Goal: Find specific page/section: Find specific page/section

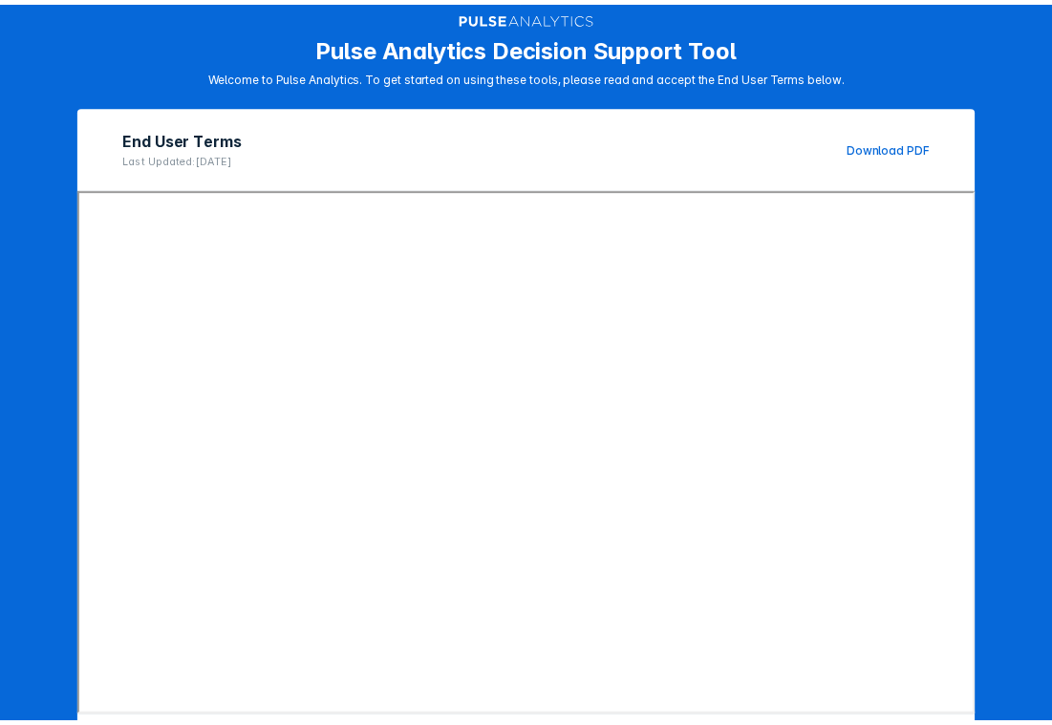
scroll to position [185, 0]
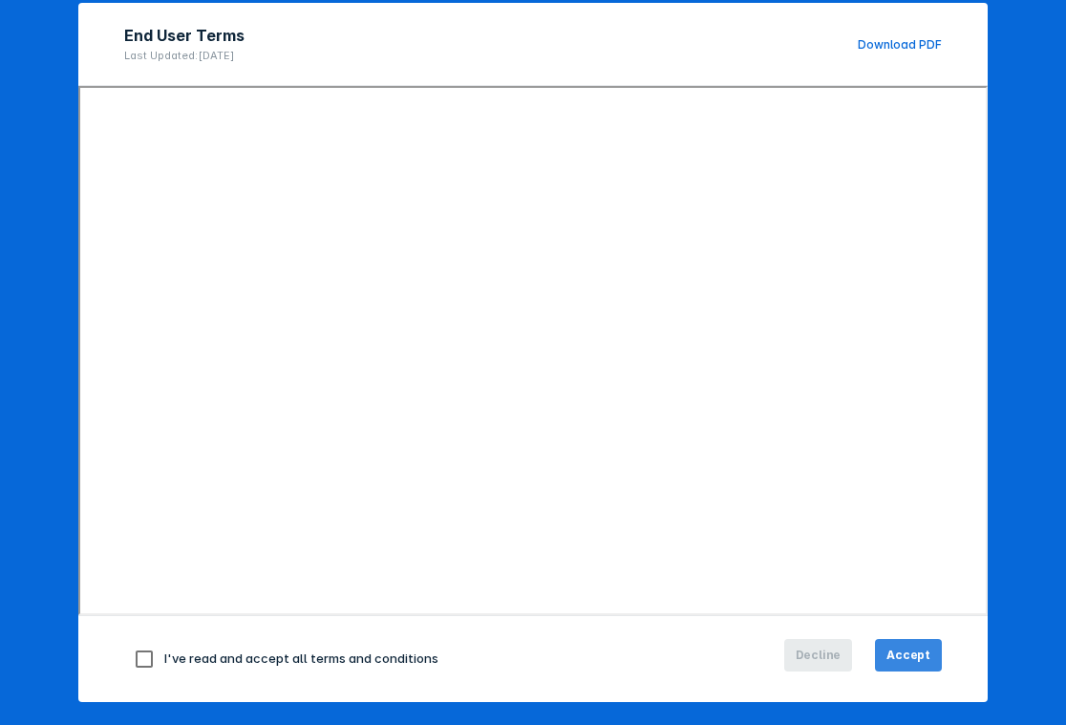
click at [893, 641] on button "Accept" at bounding box center [908, 655] width 67 height 32
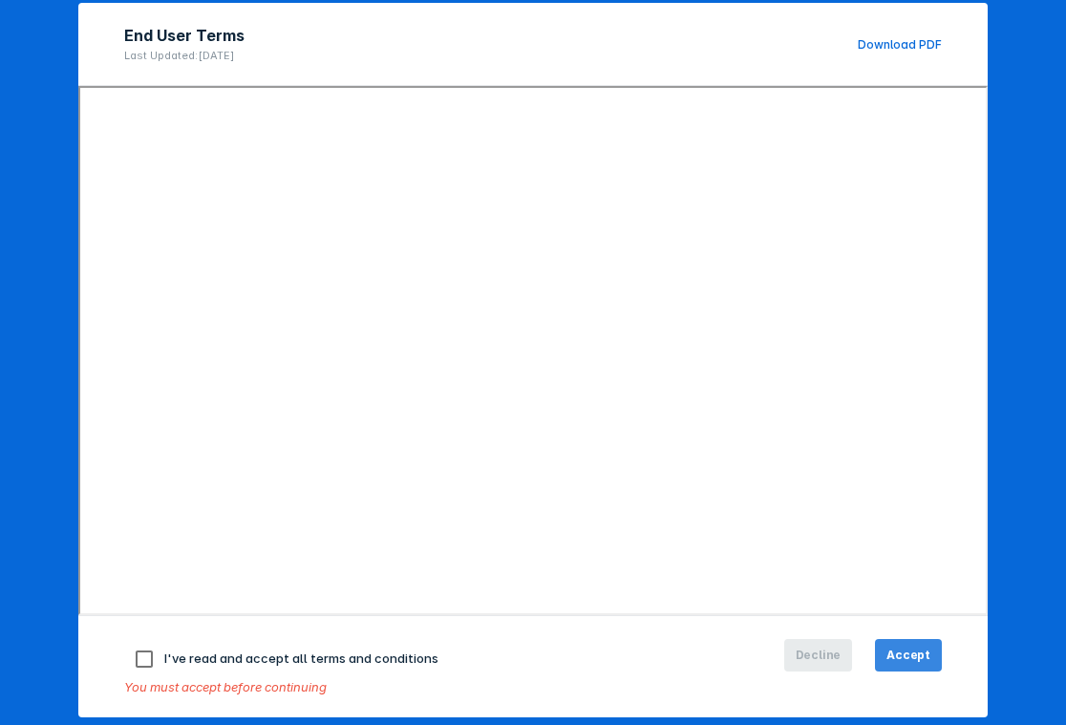
click at [899, 658] on span "Accept" at bounding box center [909, 655] width 44 height 17
click at [142, 658] on input "checkbox" at bounding box center [144, 659] width 40 height 40
checkbox input "true"
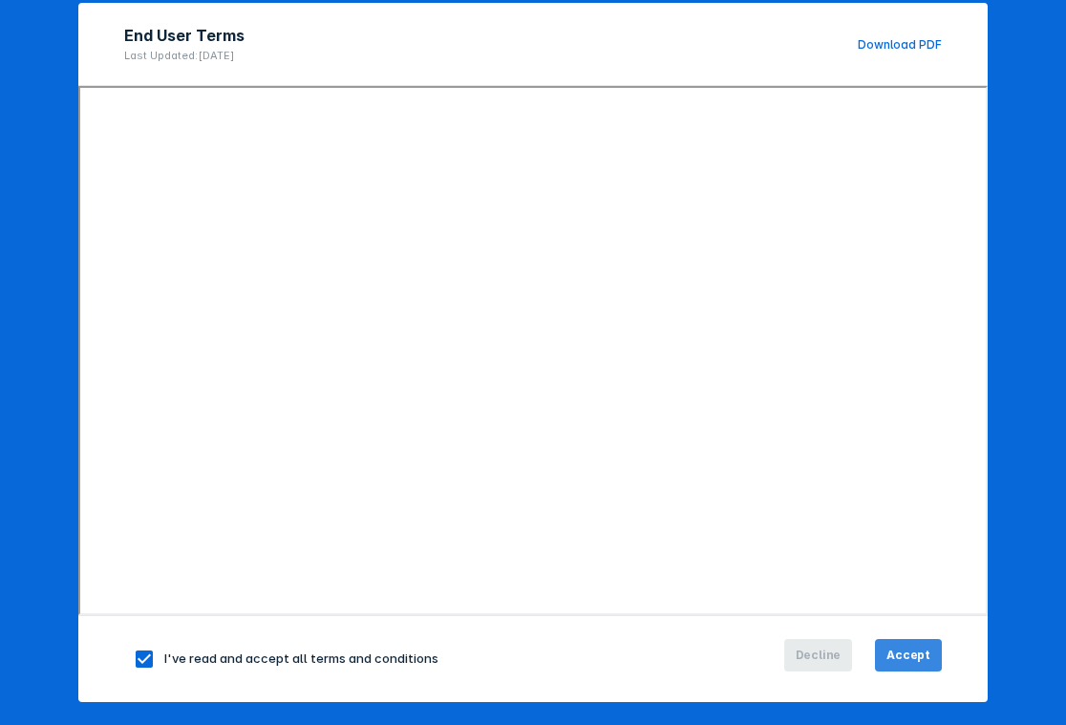
click at [907, 649] on span "Accept" at bounding box center [909, 655] width 44 height 17
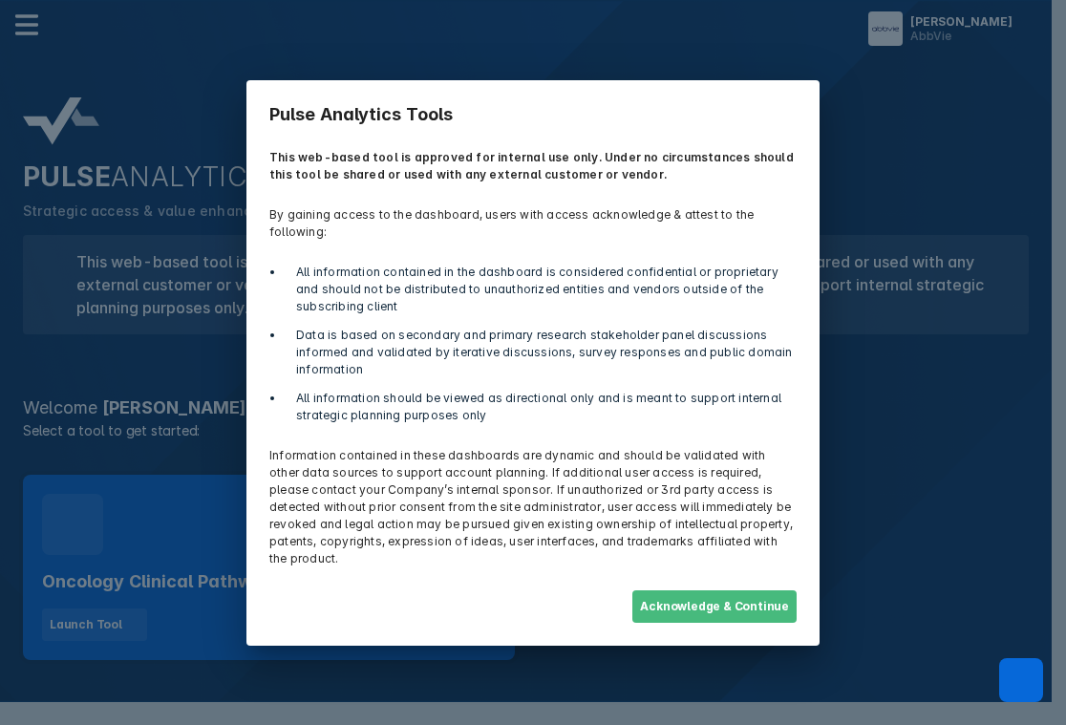
click at [708, 591] on button "Acknowledge & Continue" at bounding box center [715, 607] width 164 height 32
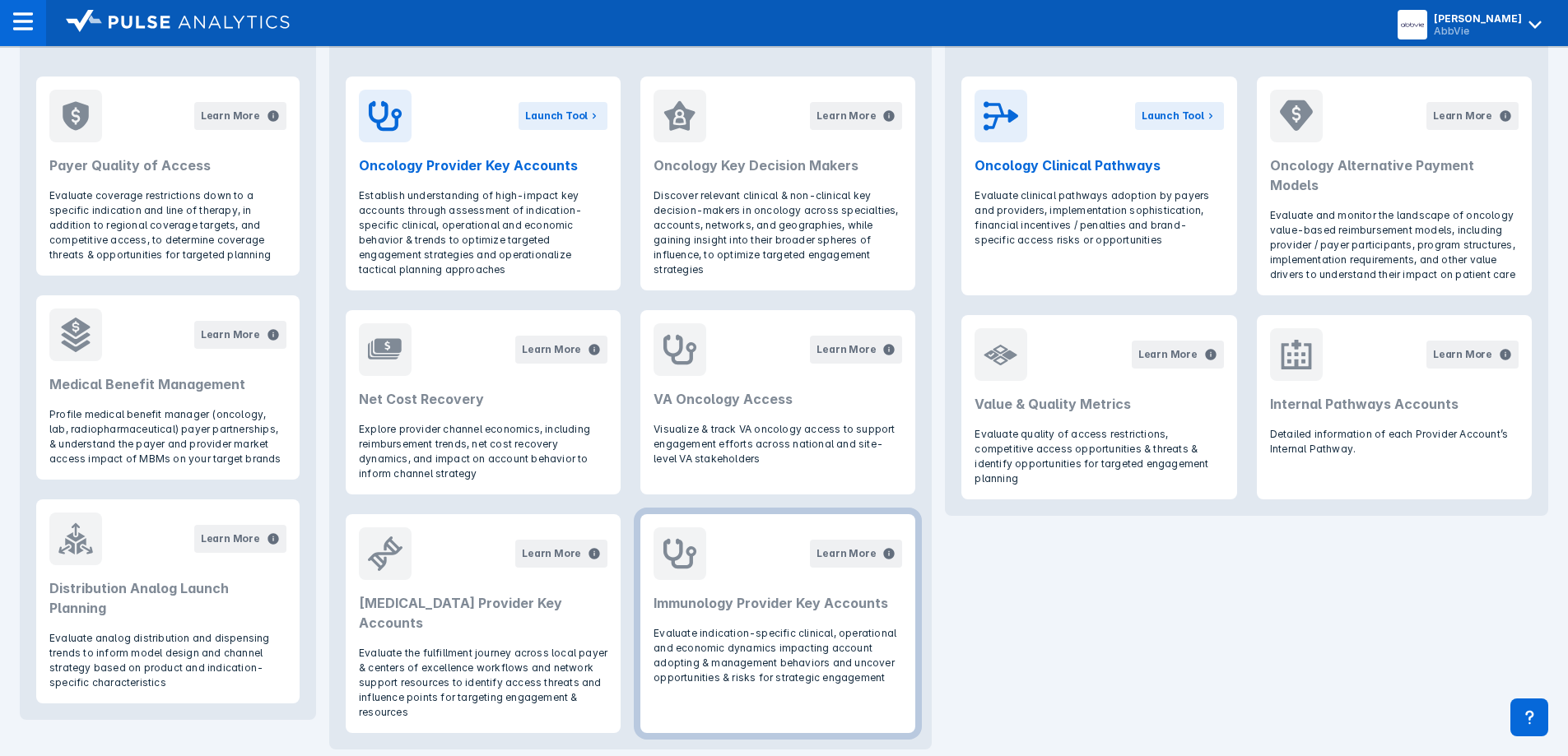
scroll to position [748, 0]
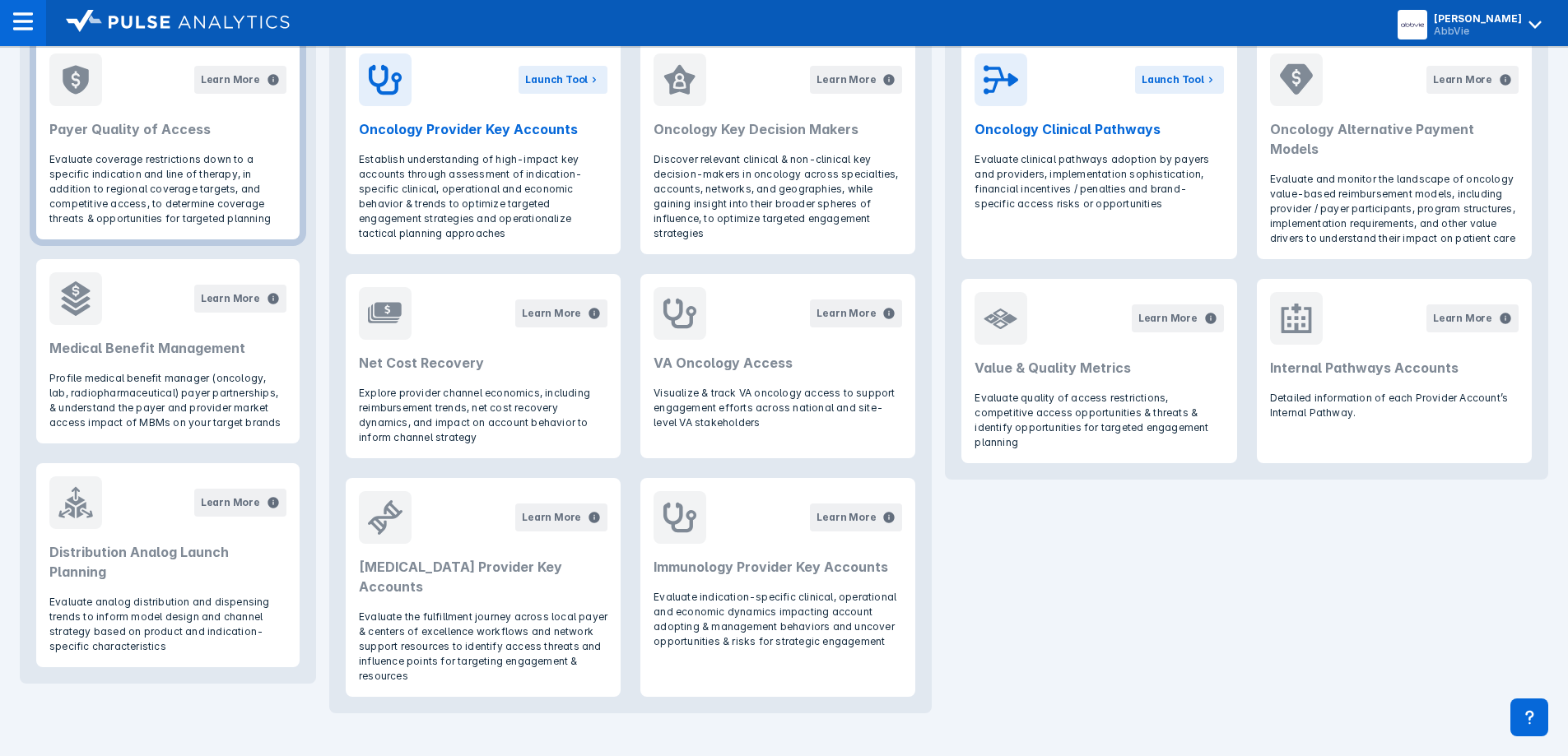
click at [130, 135] on h2 "Payer Quality of Access" at bounding box center [167, 129] width 237 height 20
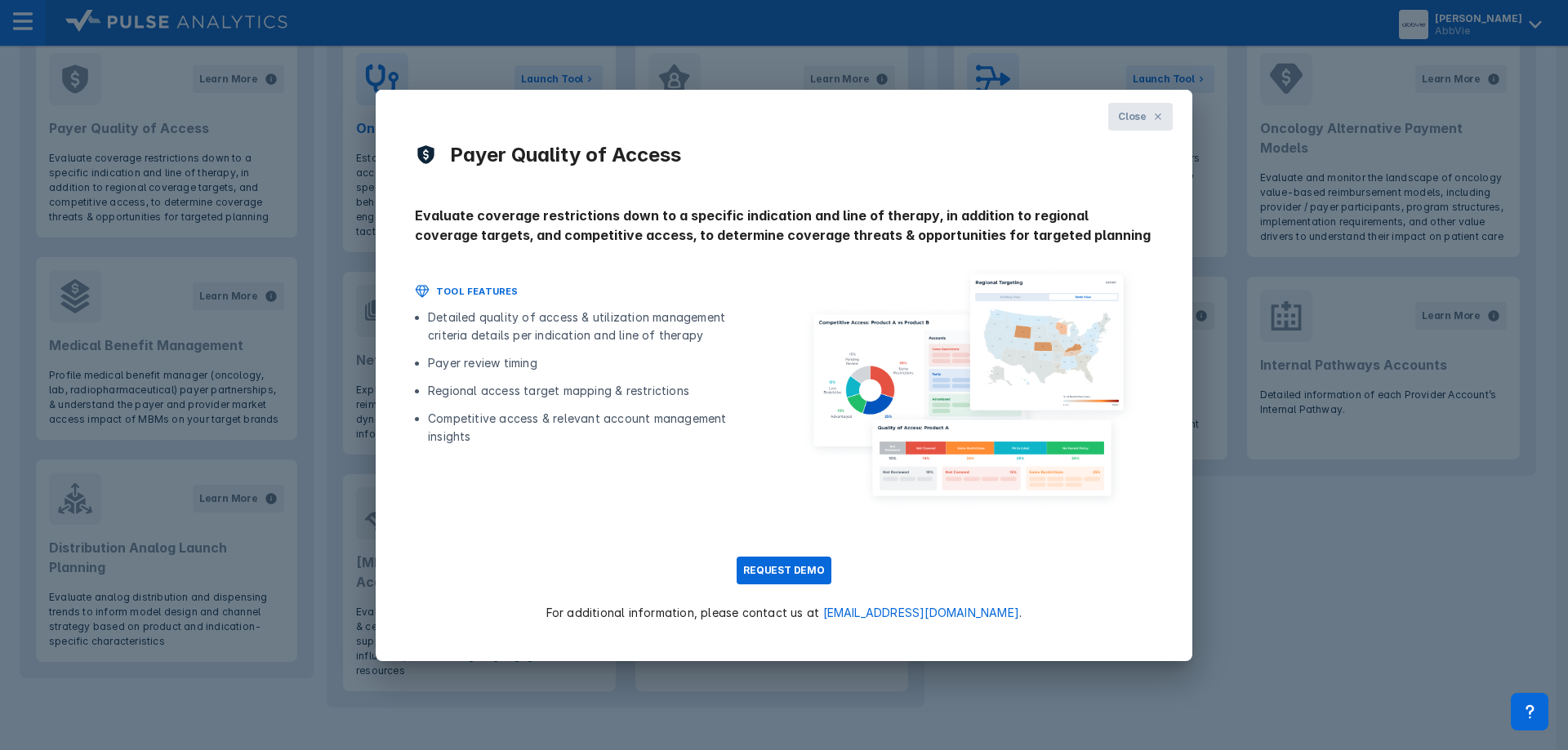
click at [910, 113] on span "Close" at bounding box center [1131, 116] width 28 height 15
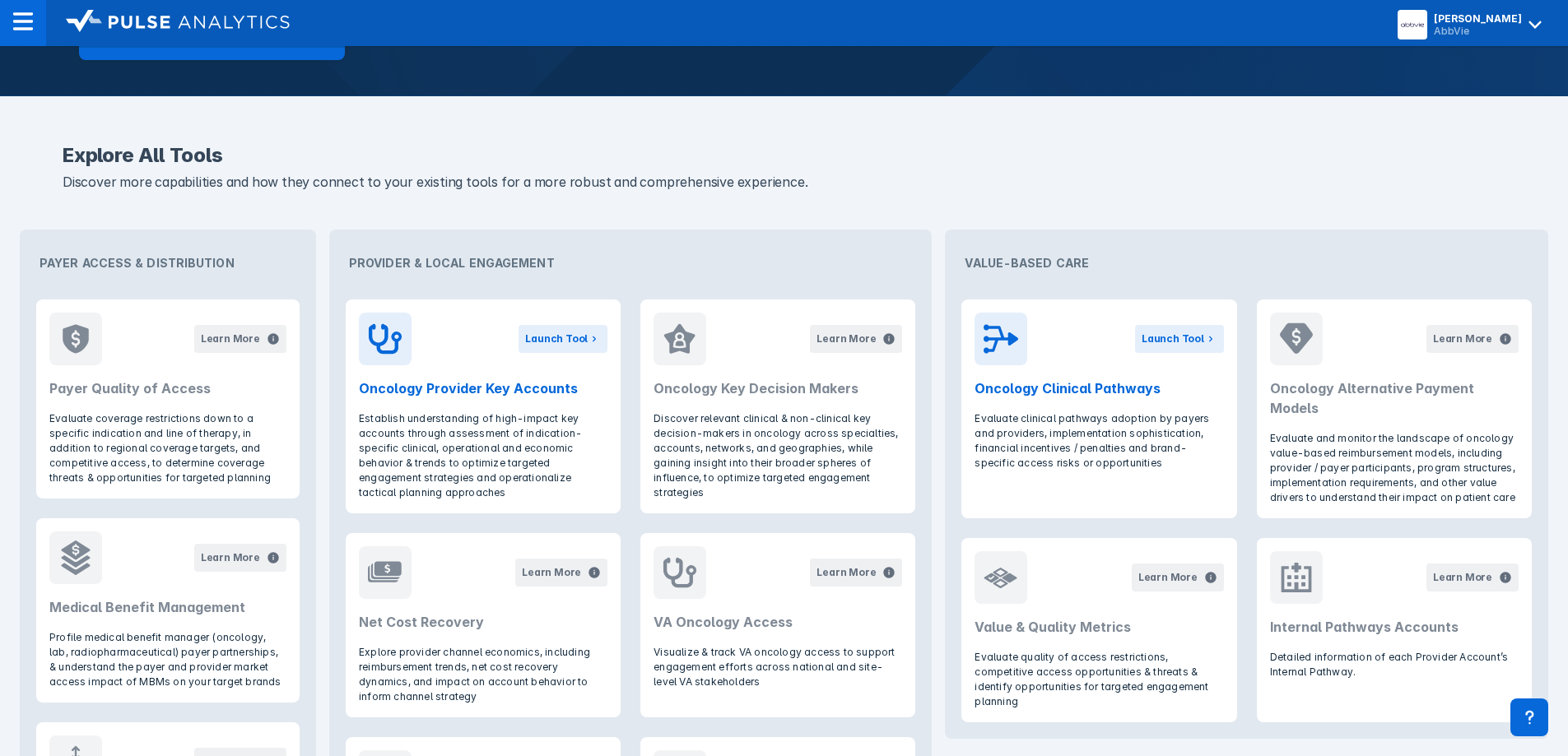
scroll to position [474, 0]
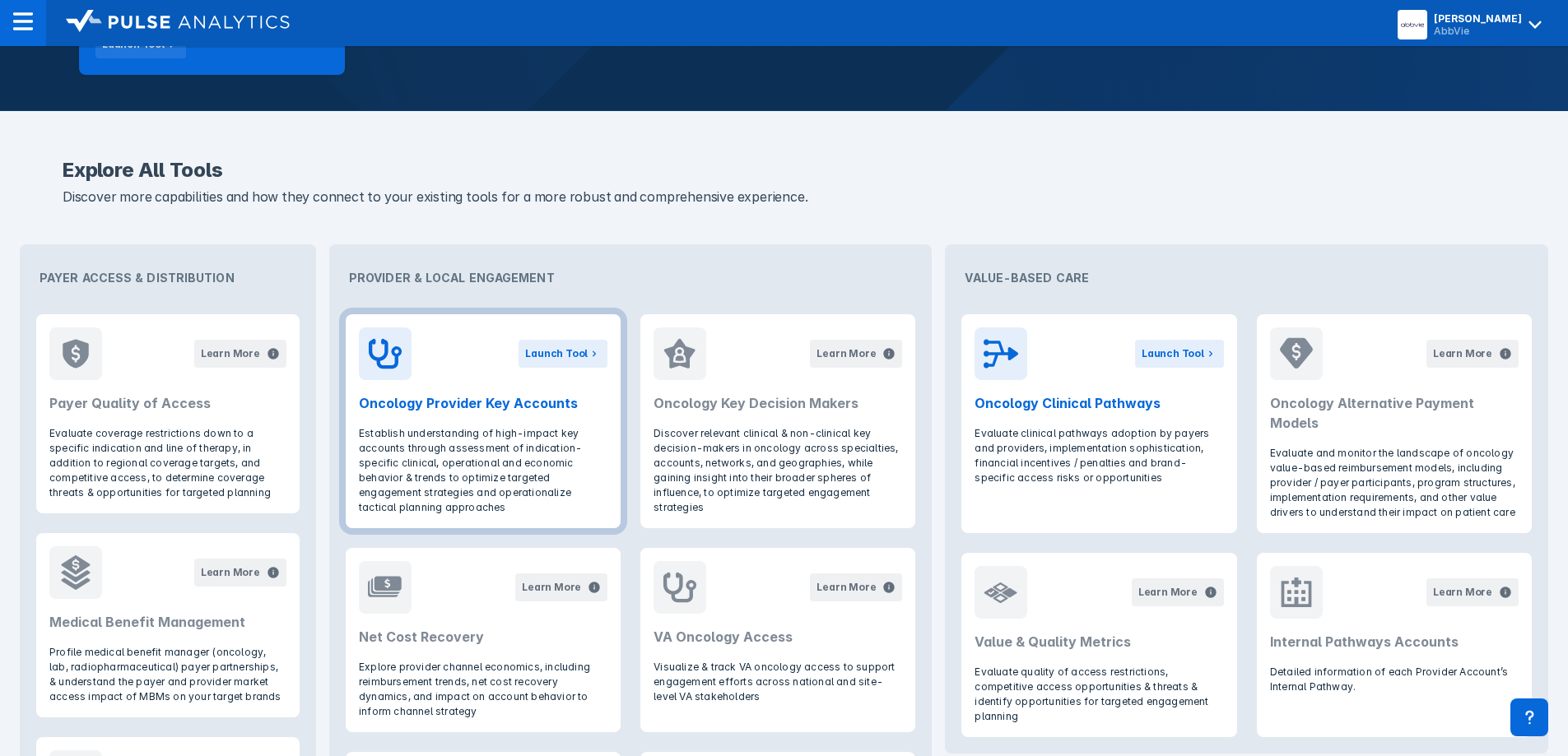
click at [483, 364] on div "Launch Tool" at bounding box center [483, 353] width 249 height 53
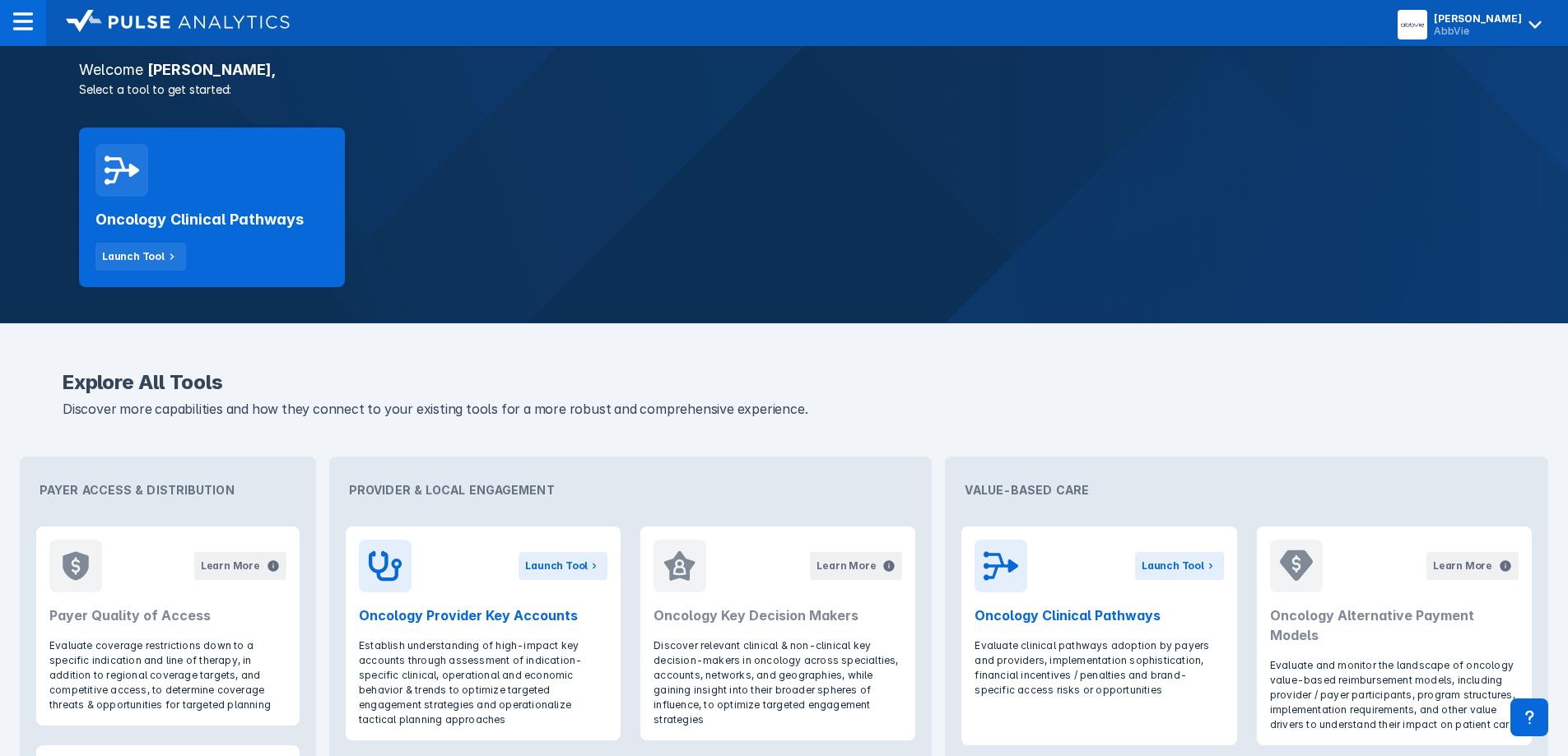
scroll to position [274, 0]
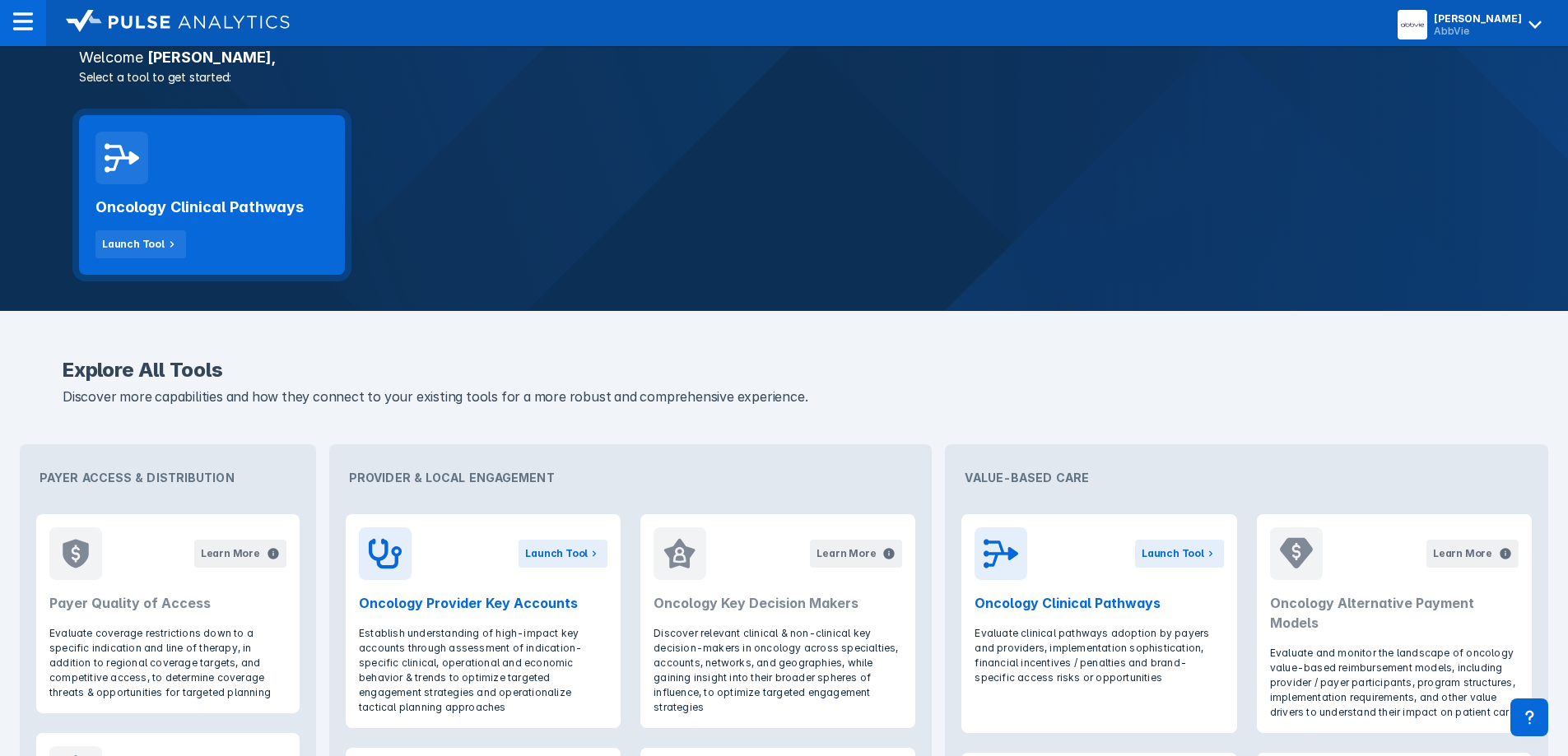
click at [208, 200] on h2 "Oncology Clinical Pathways" at bounding box center [200, 207] width 208 height 20
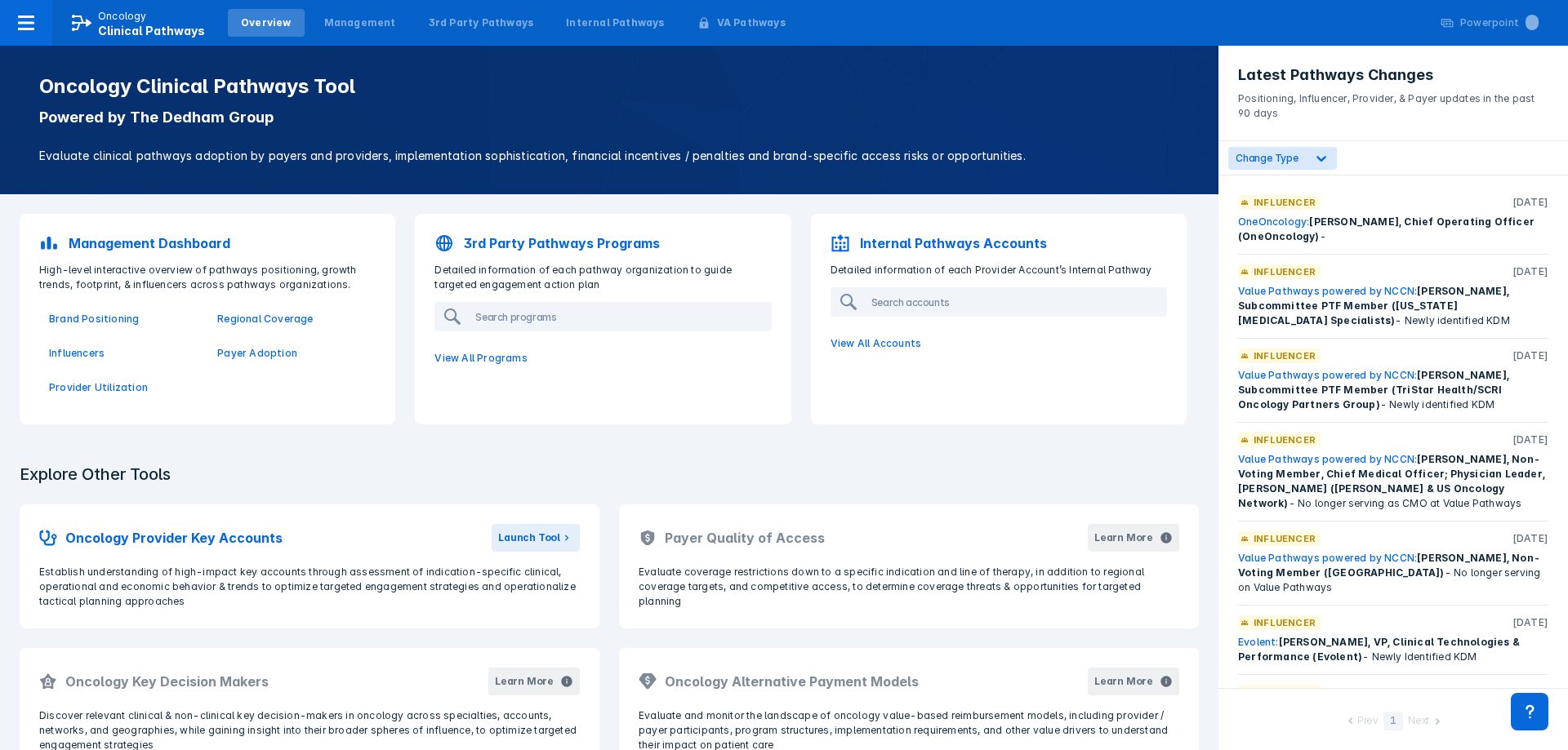
click at [526, 235] on p "3rd Party Pathways Programs" at bounding box center [561, 243] width 196 height 20
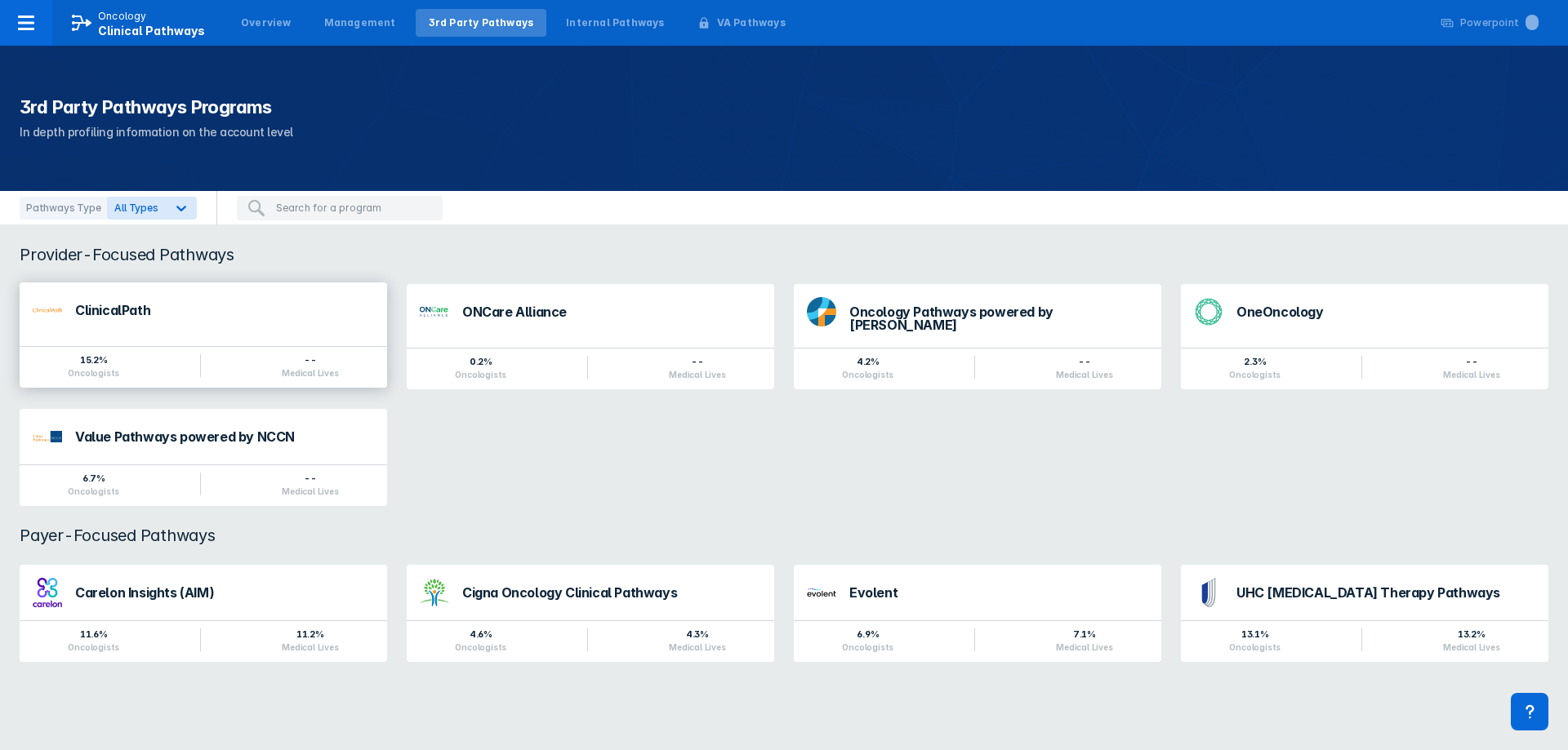
click at [106, 303] on div "ClinicalPath" at bounding box center [225, 309] width 299 height 13
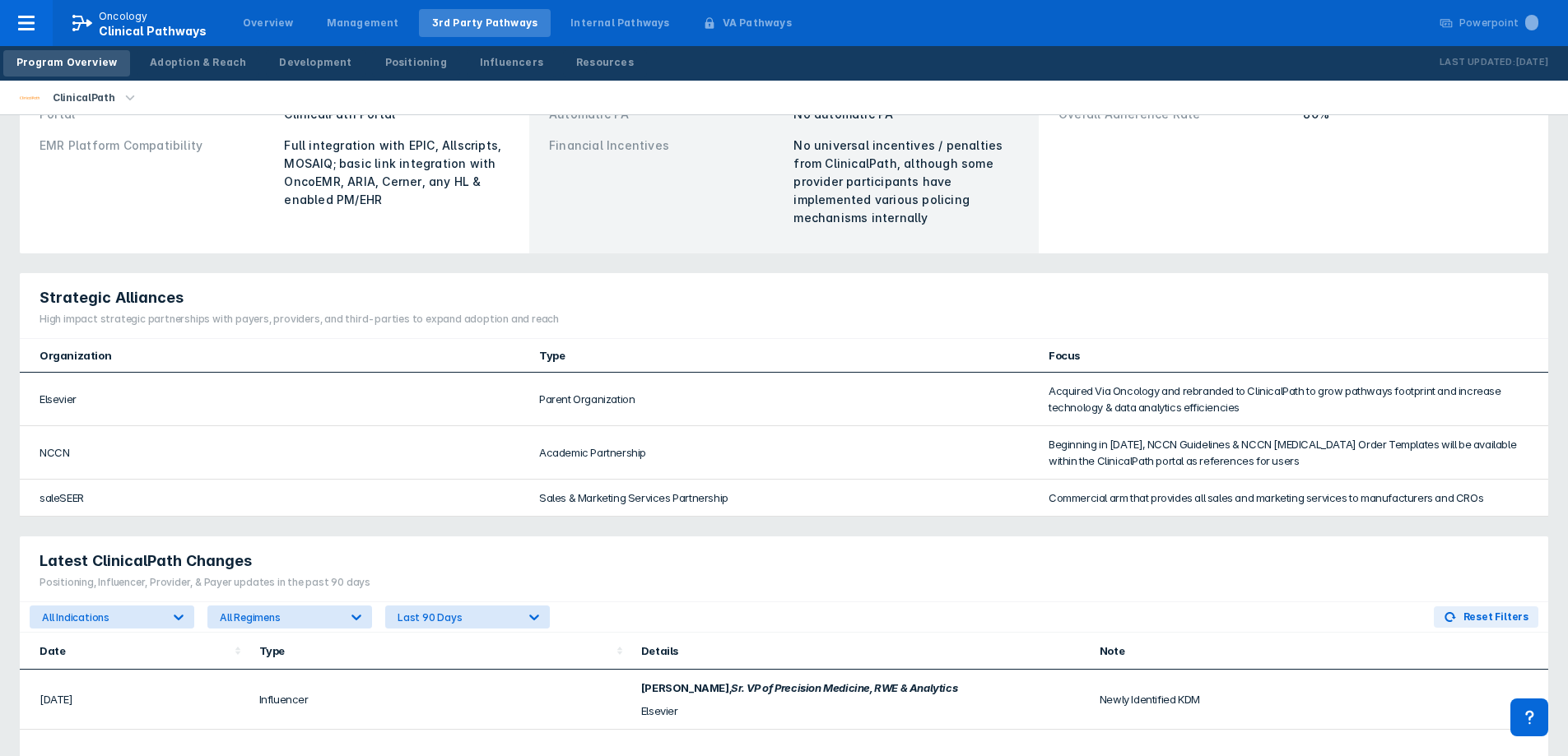
scroll to position [548, 0]
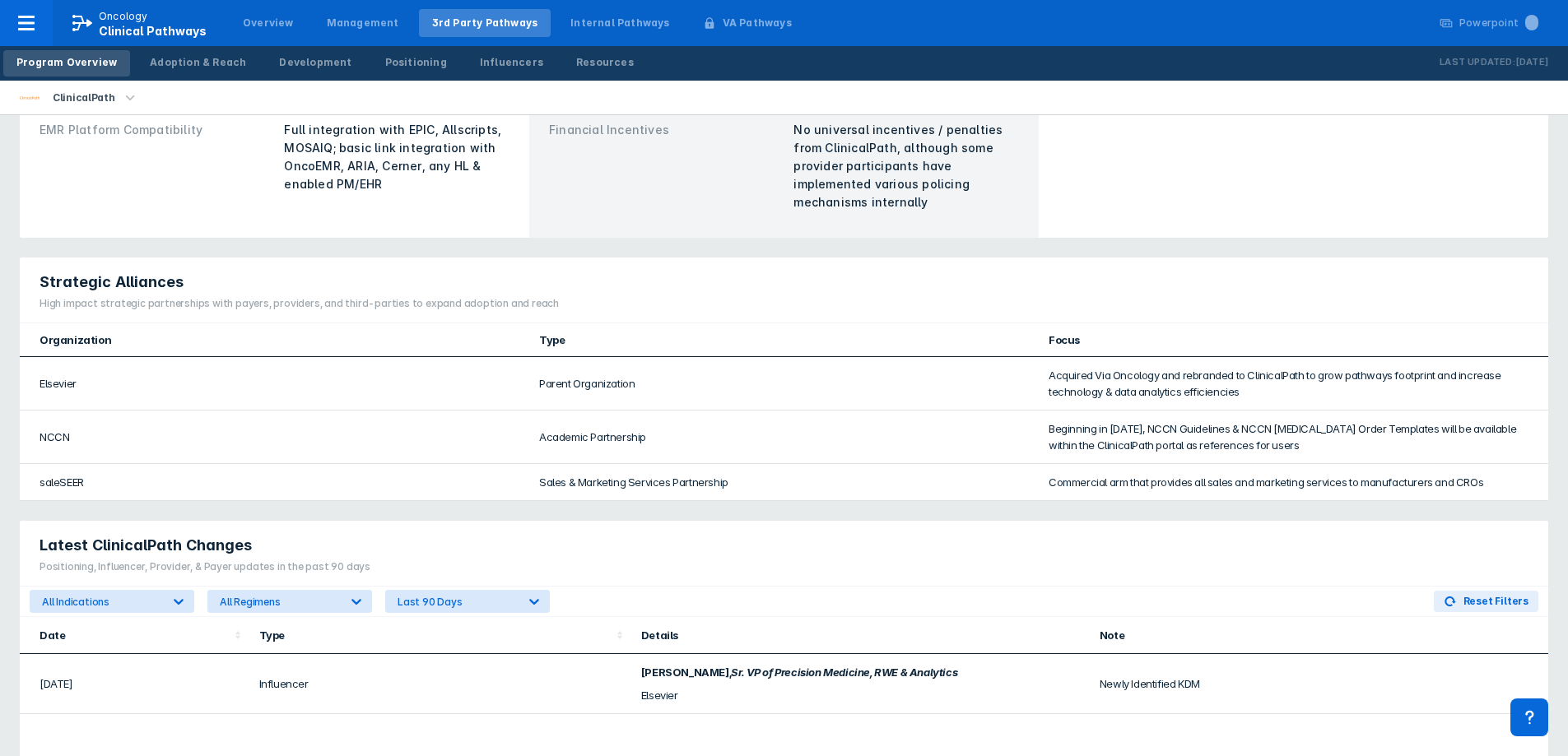
click at [918, 194] on div "Pathways Adherence Overall Adherence Rate 80%" at bounding box center [1293, 137] width 490 height 183
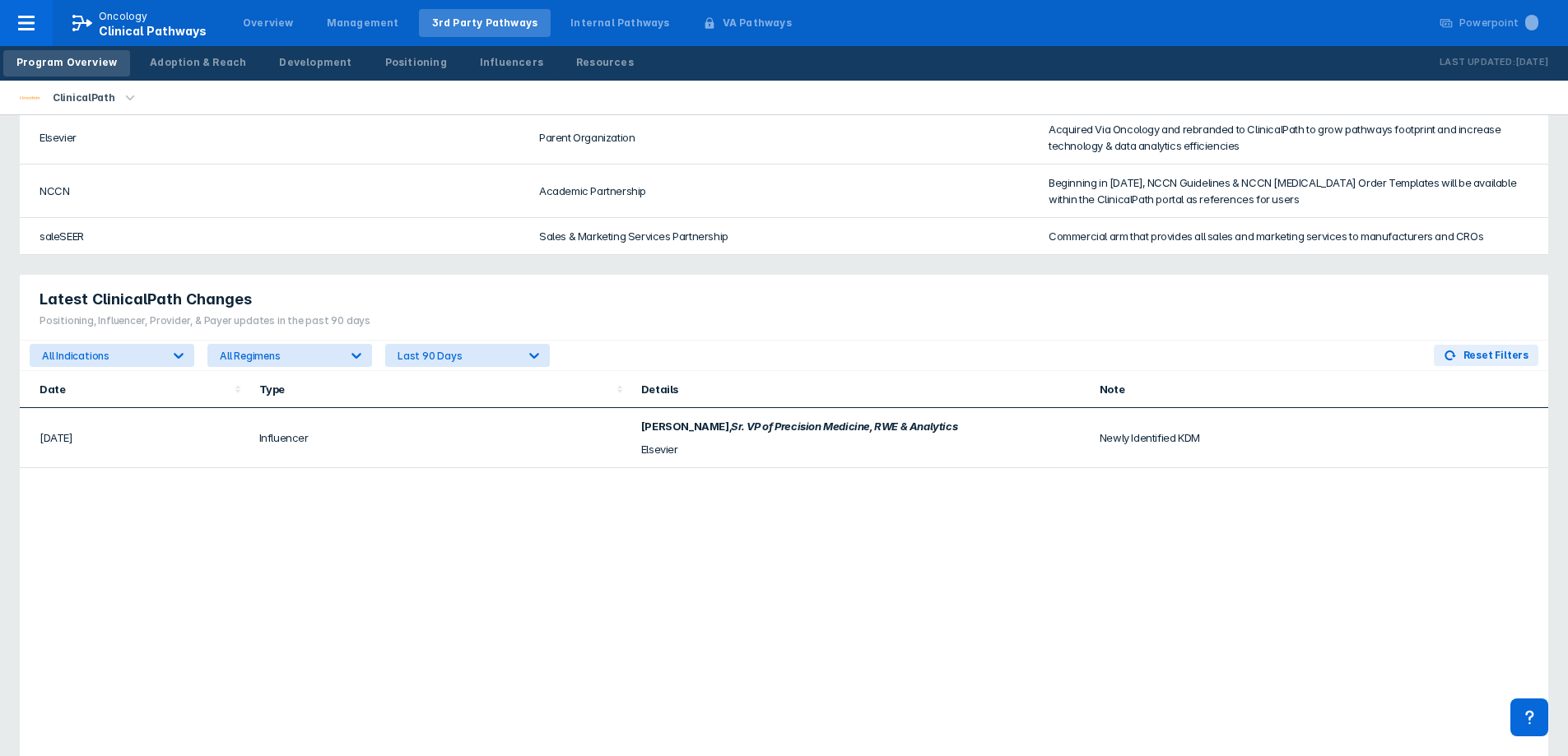
scroll to position [823, 0]
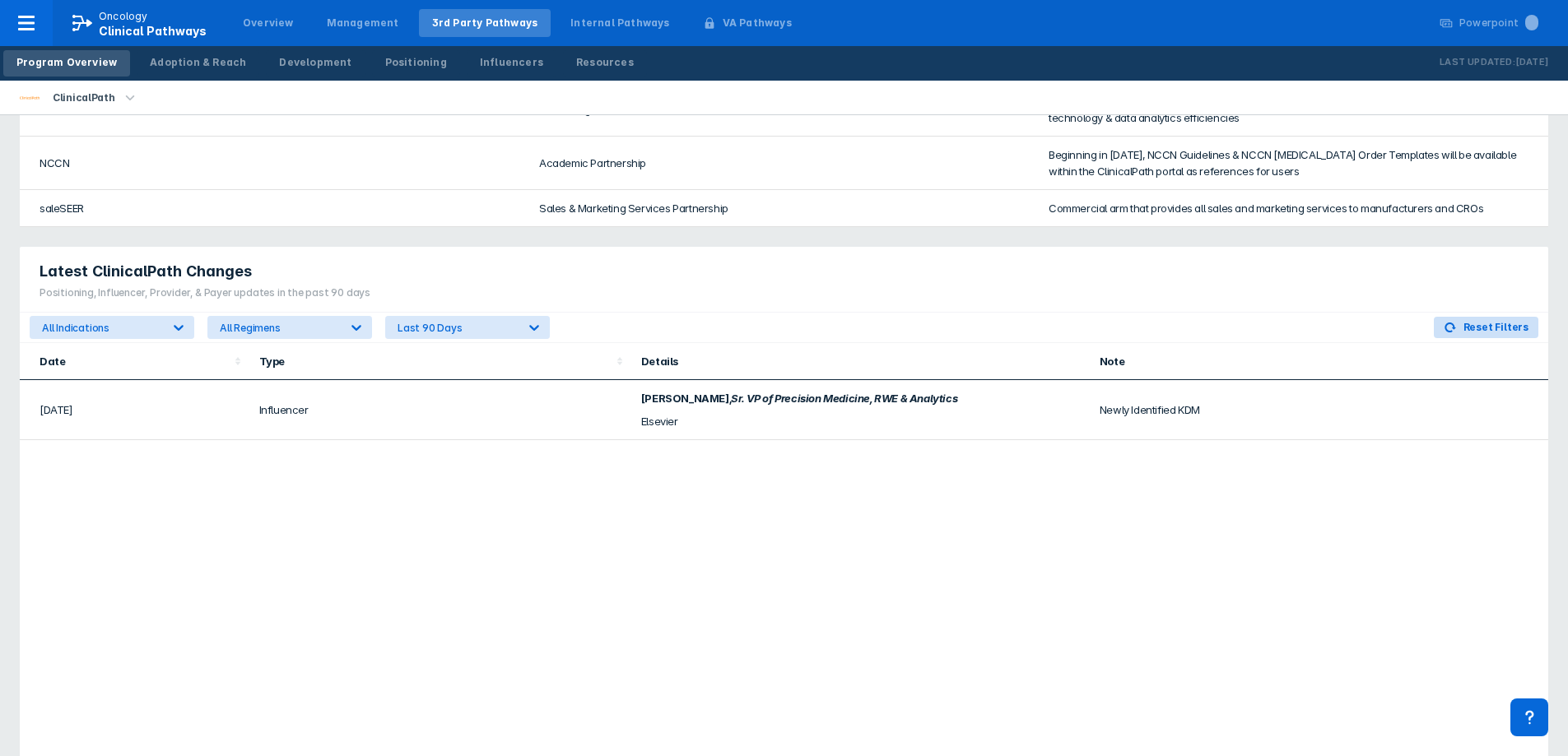
click at [918, 325] on span "Reset Filters" at bounding box center [1496, 327] width 65 height 15
click at [496, 63] on div "Influencers" at bounding box center [512, 62] width 64 height 15
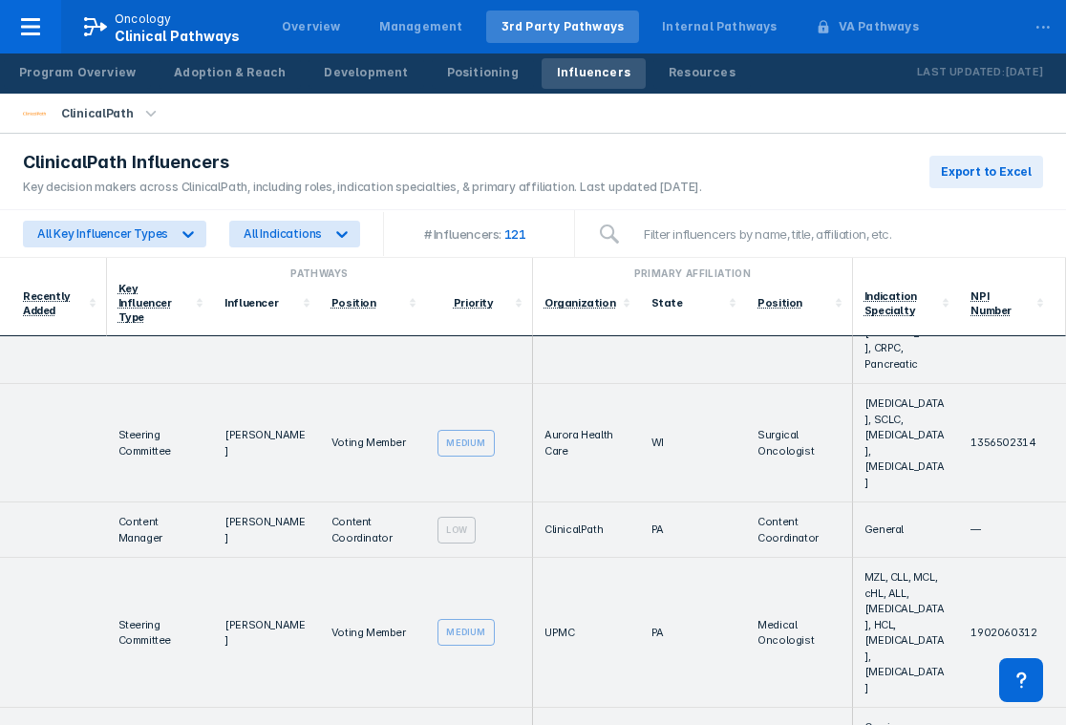
scroll to position [7734, 0]
